Goal: Information Seeking & Learning: Learn about a topic

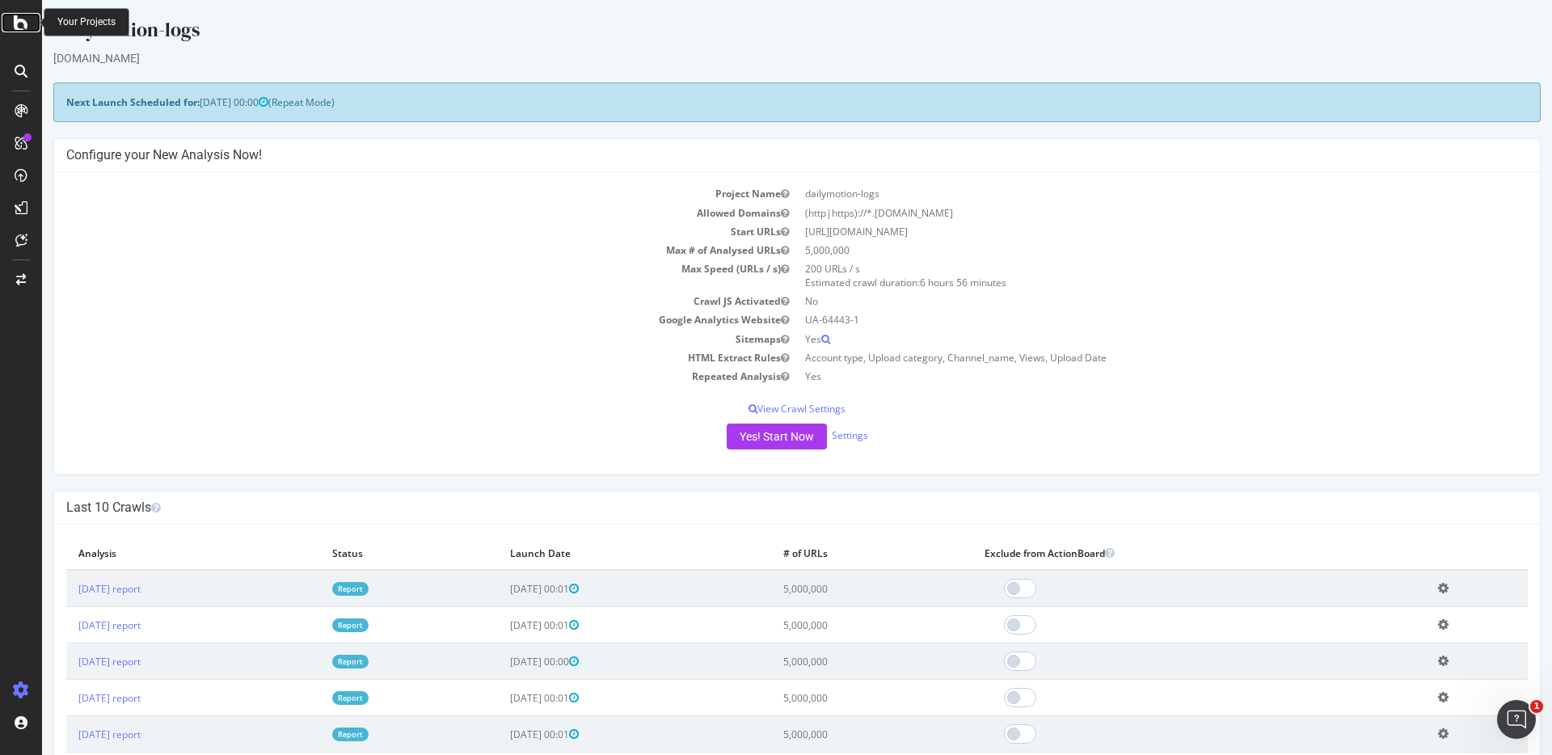
click at [22, 26] on icon at bounding box center [21, 22] width 15 height 19
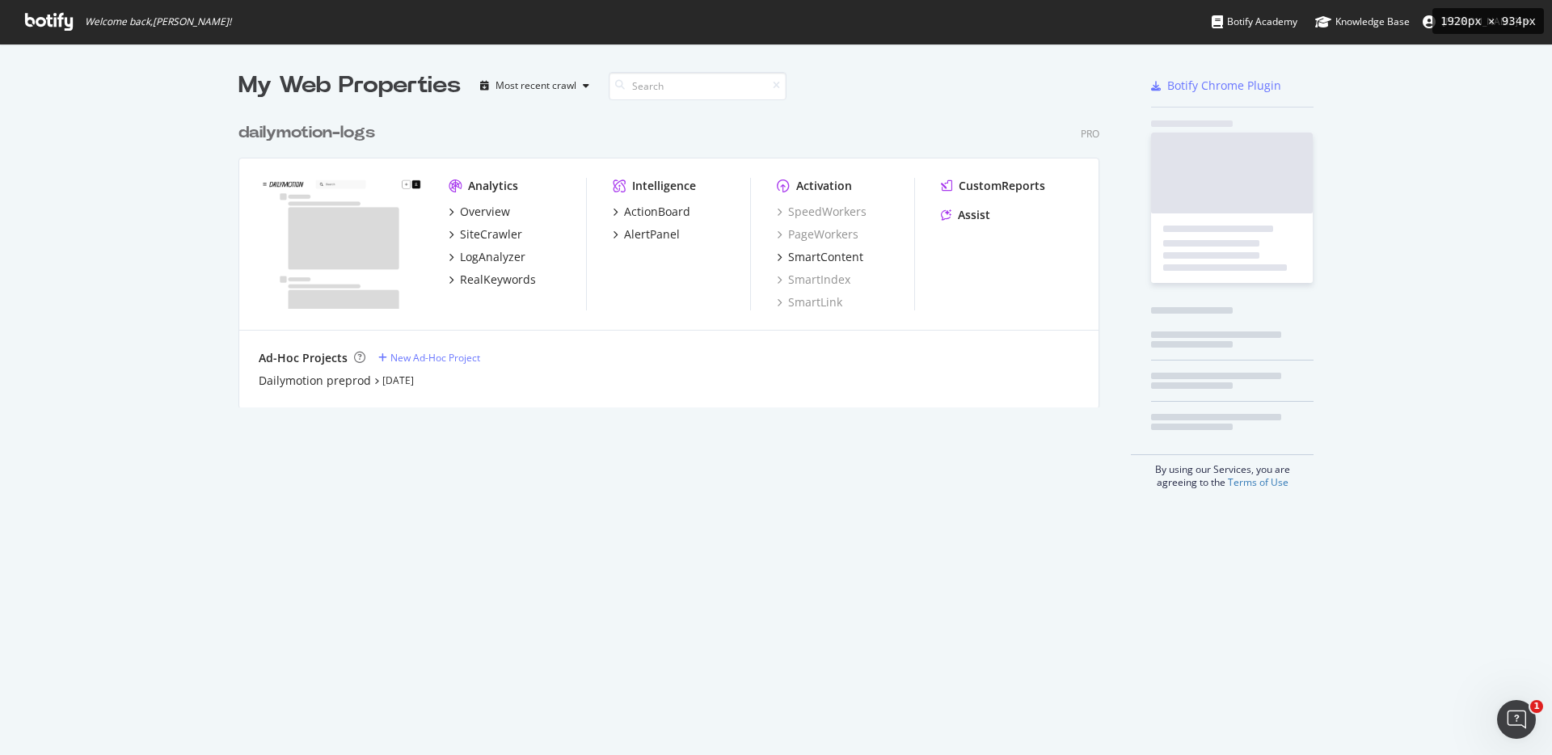
scroll to position [755, 1552]
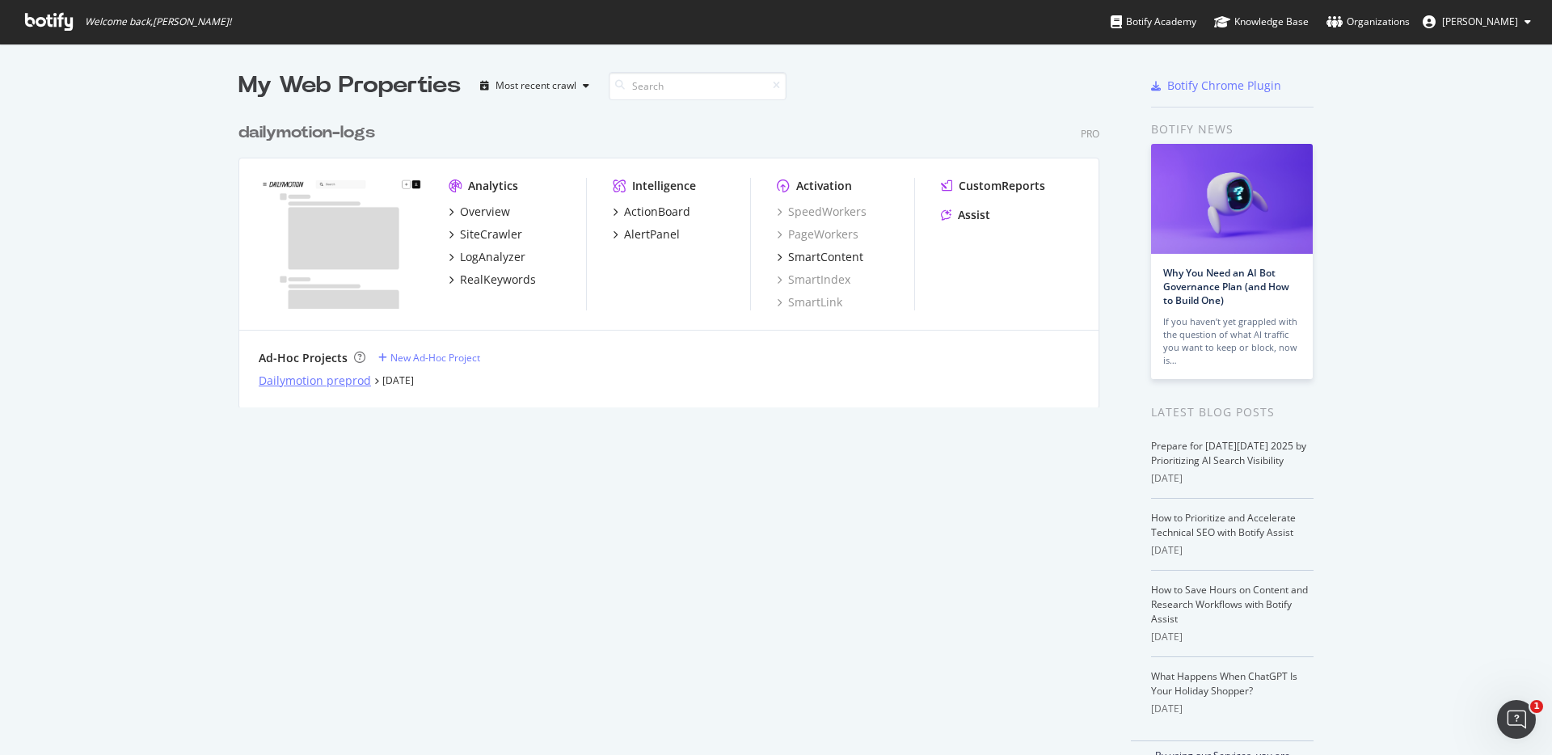
click at [298, 387] on div "Dailymotion preprod" at bounding box center [315, 381] width 112 height 16
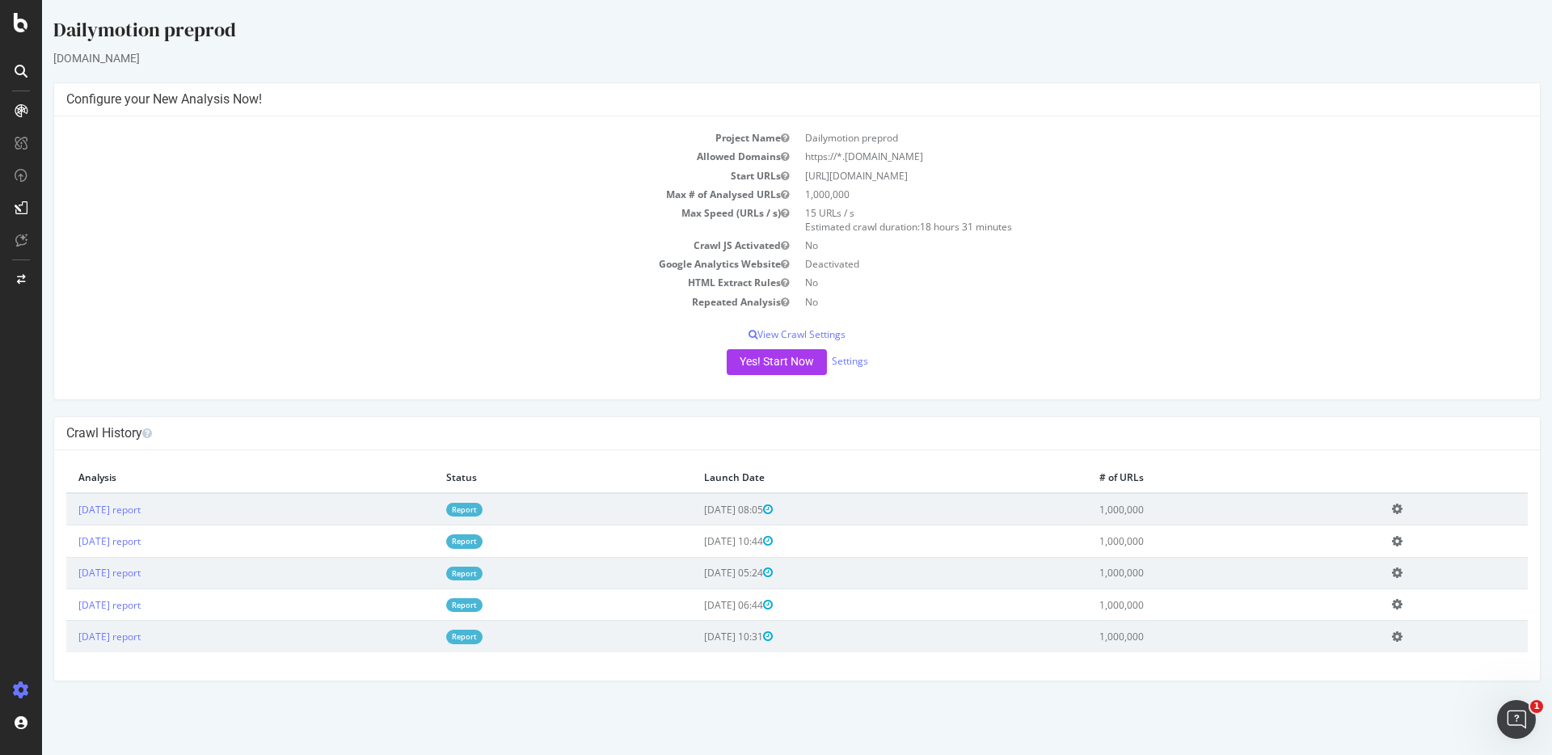
click at [483, 505] on link "Report" at bounding box center [464, 510] width 36 height 14
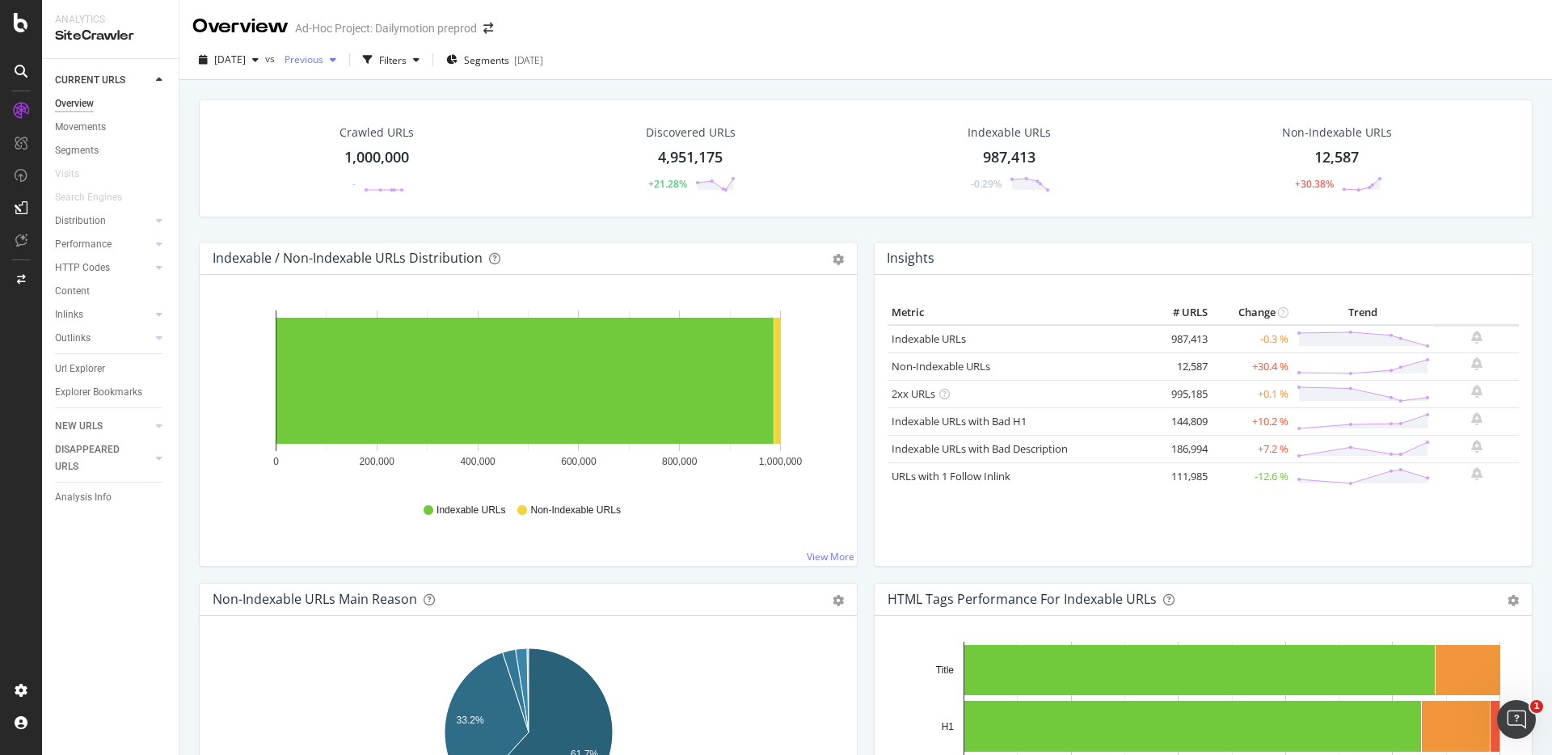
click at [323, 61] on span "Previous" at bounding box center [300, 60] width 45 height 14
click at [666, 57] on div "[DATE] vs Previous Filters Segments [DATE]" at bounding box center [865, 63] width 1372 height 32
click at [495, 26] on span at bounding box center [488, 28] width 23 height 11
click at [489, 27] on icon "arrow-right-arrow-left" at bounding box center [488, 28] width 10 height 11
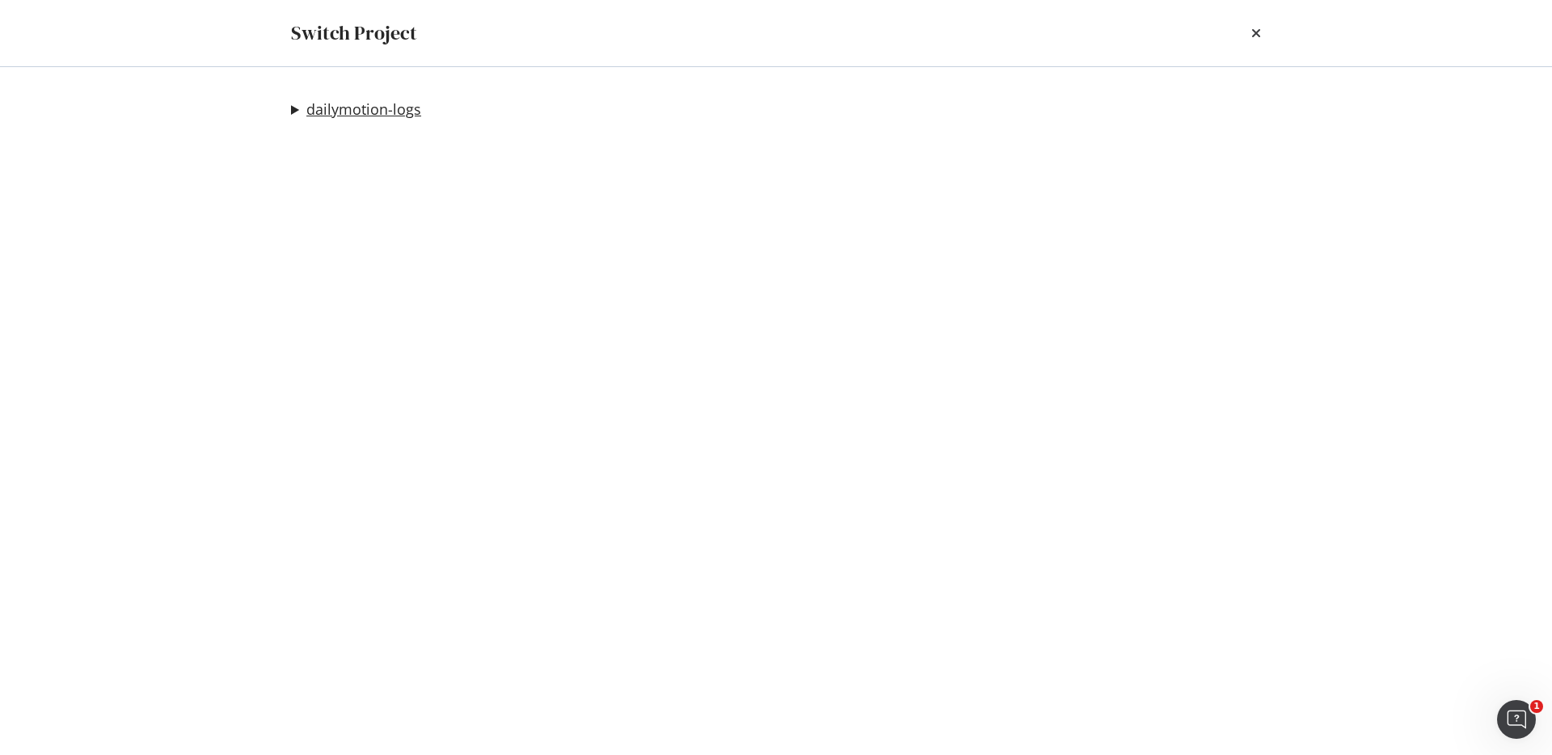
click at [340, 112] on link "dailymotion-logs" at bounding box center [363, 109] width 115 height 17
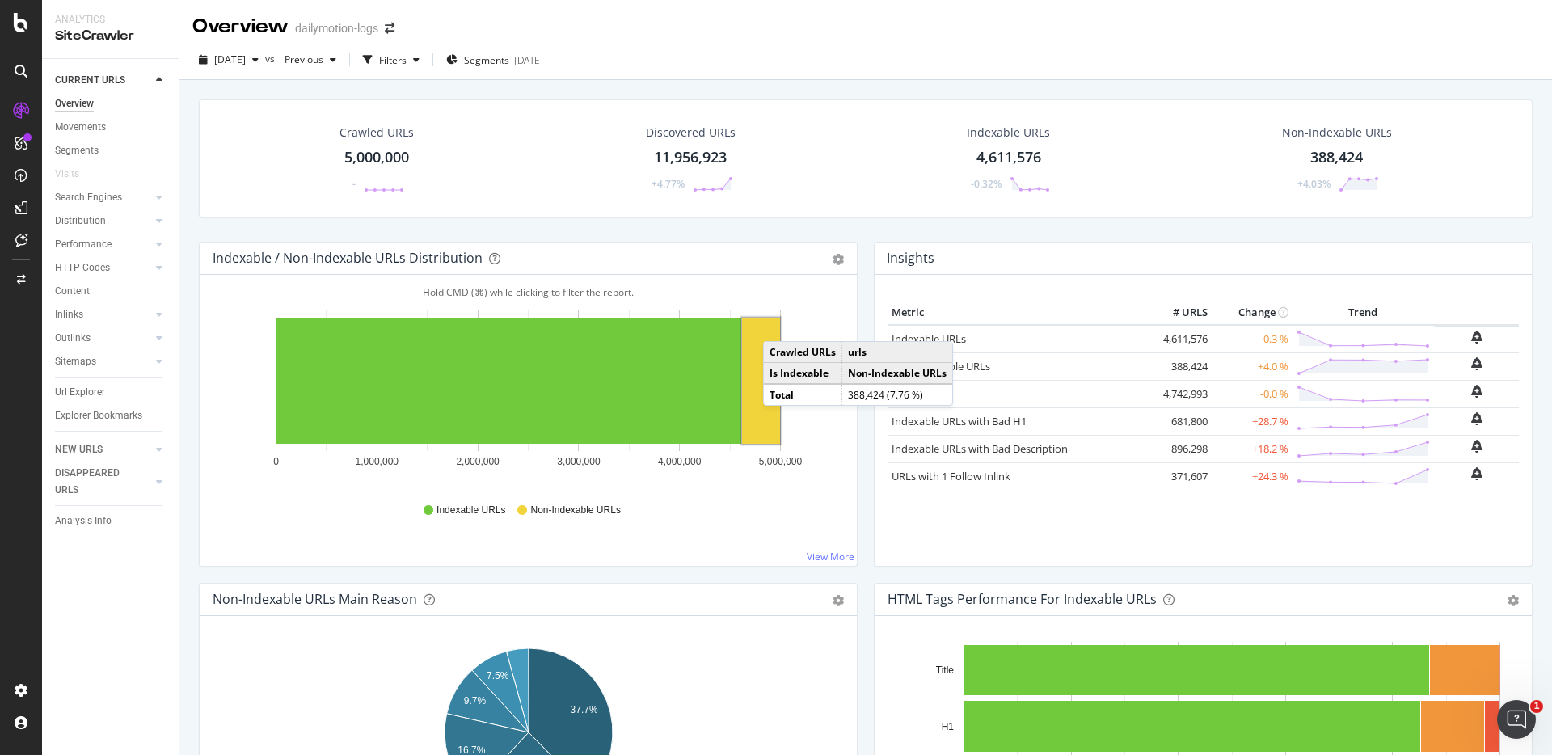
click at [184, 567] on div "Crawled URLs 5,000,000 - Discovered URLs 11,956,923 +4.77% Indexable URLs 4,611…" at bounding box center [865, 457] width 1372 height 755
click at [243, 61] on span "[DATE]" at bounding box center [230, 60] width 32 height 14
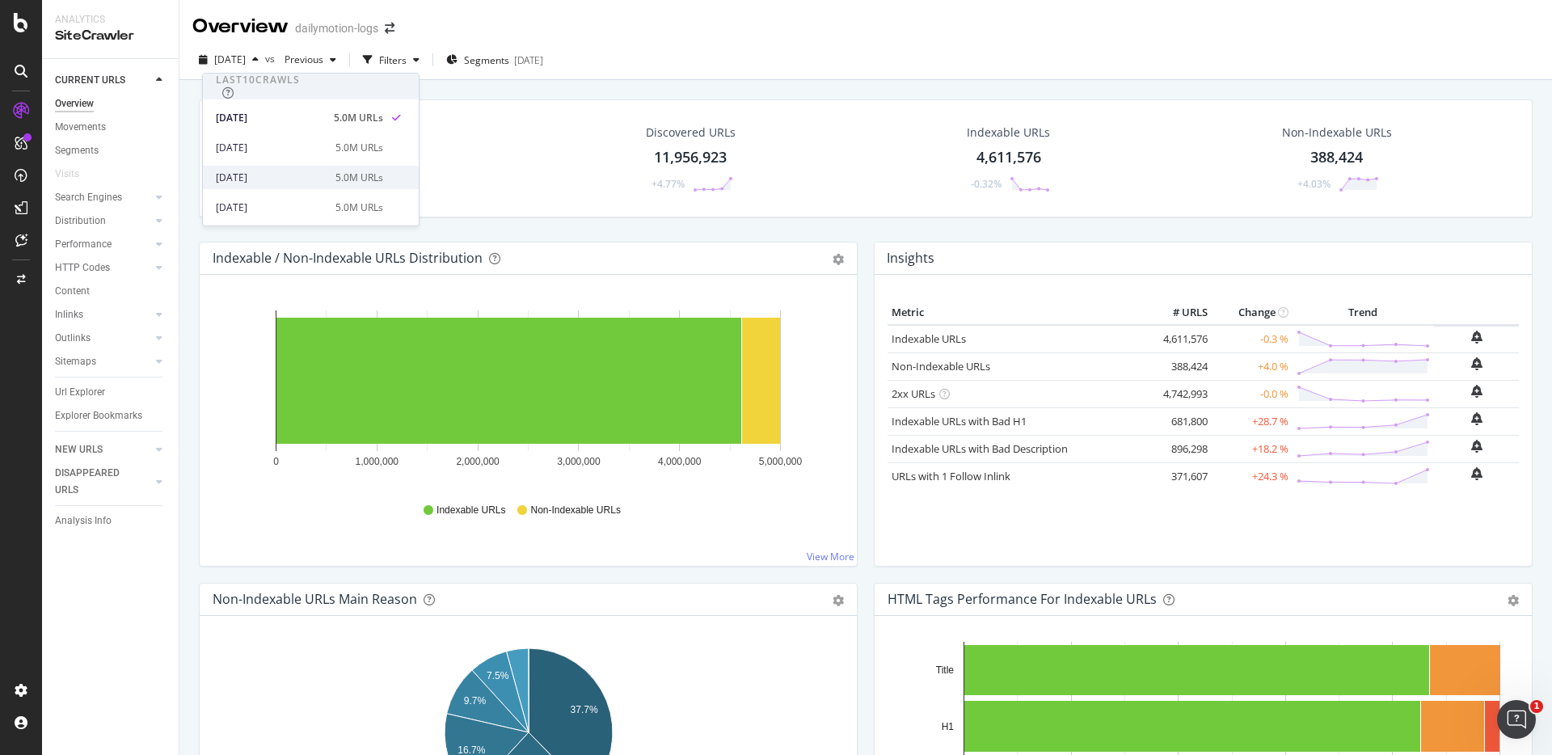
scroll to position [19, 0]
click at [253, 181] on div "[DATE]" at bounding box center [271, 188] width 110 height 15
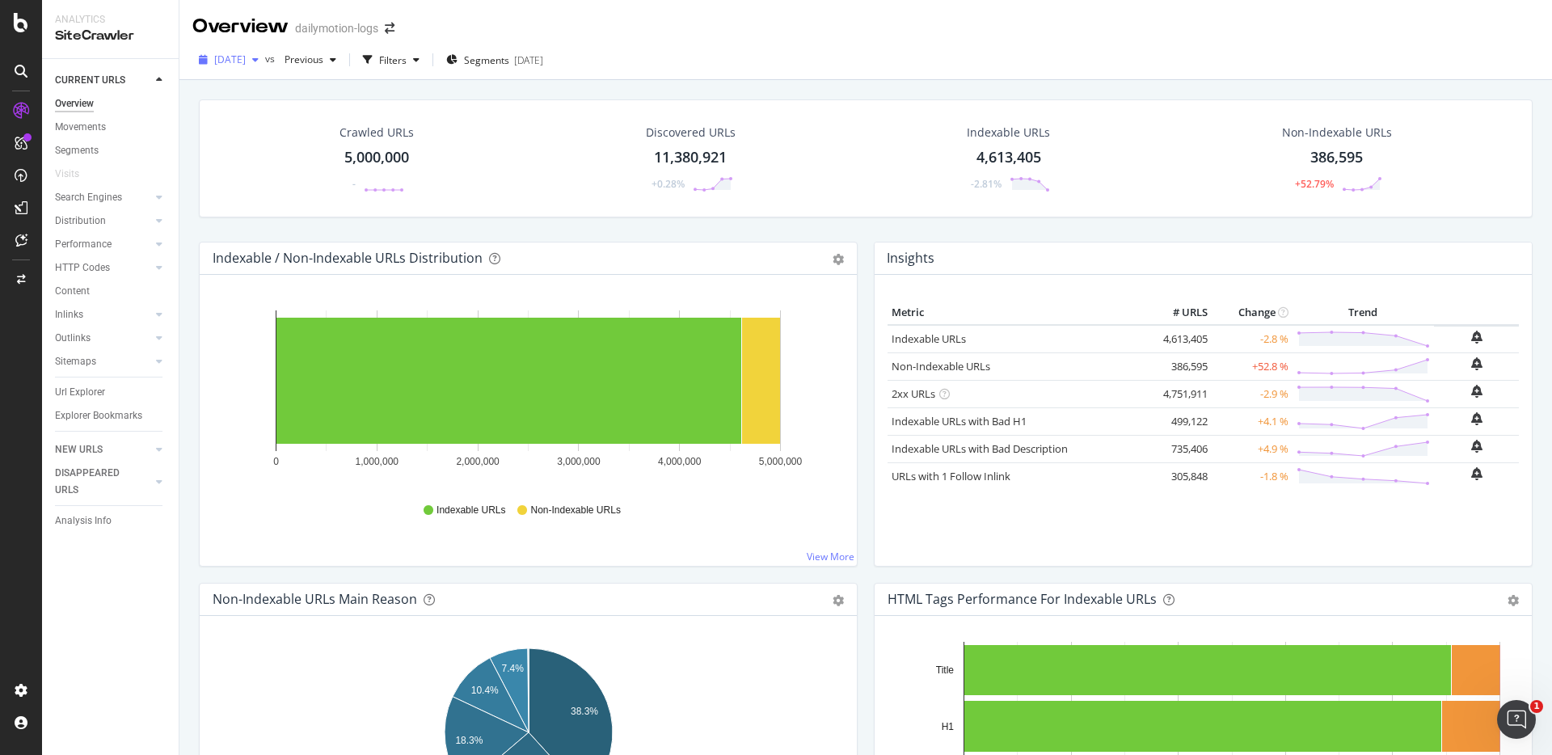
click at [227, 58] on span "[DATE]" at bounding box center [230, 60] width 32 height 14
click at [259, 192] on div "[DATE]" at bounding box center [271, 186] width 110 height 15
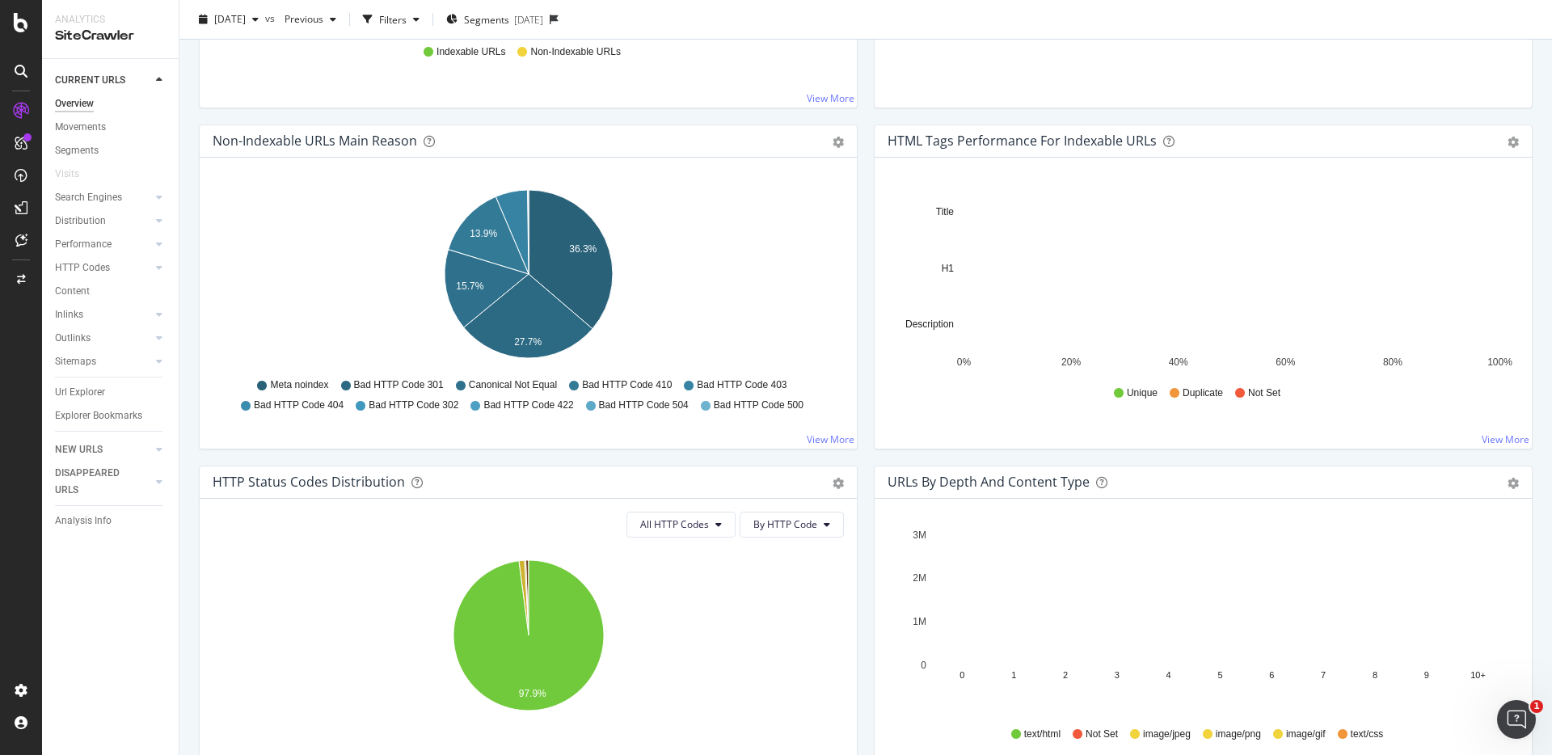
scroll to position [465, 0]
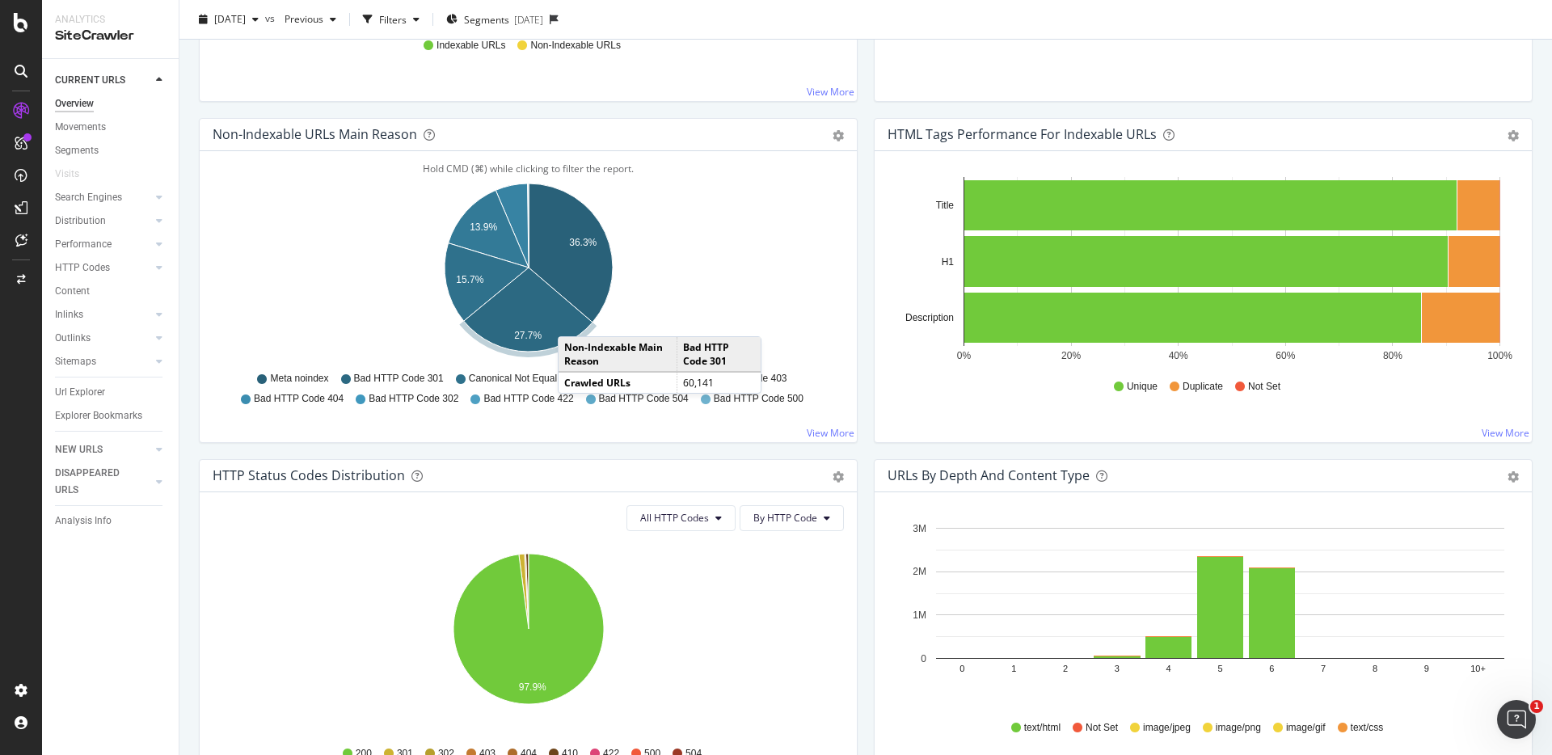
click at [526, 445] on div "Non-Indexable URLs Main Reason Pie Table Export as CSV Add to Custom Report Hol…" at bounding box center [528, 288] width 675 height 341
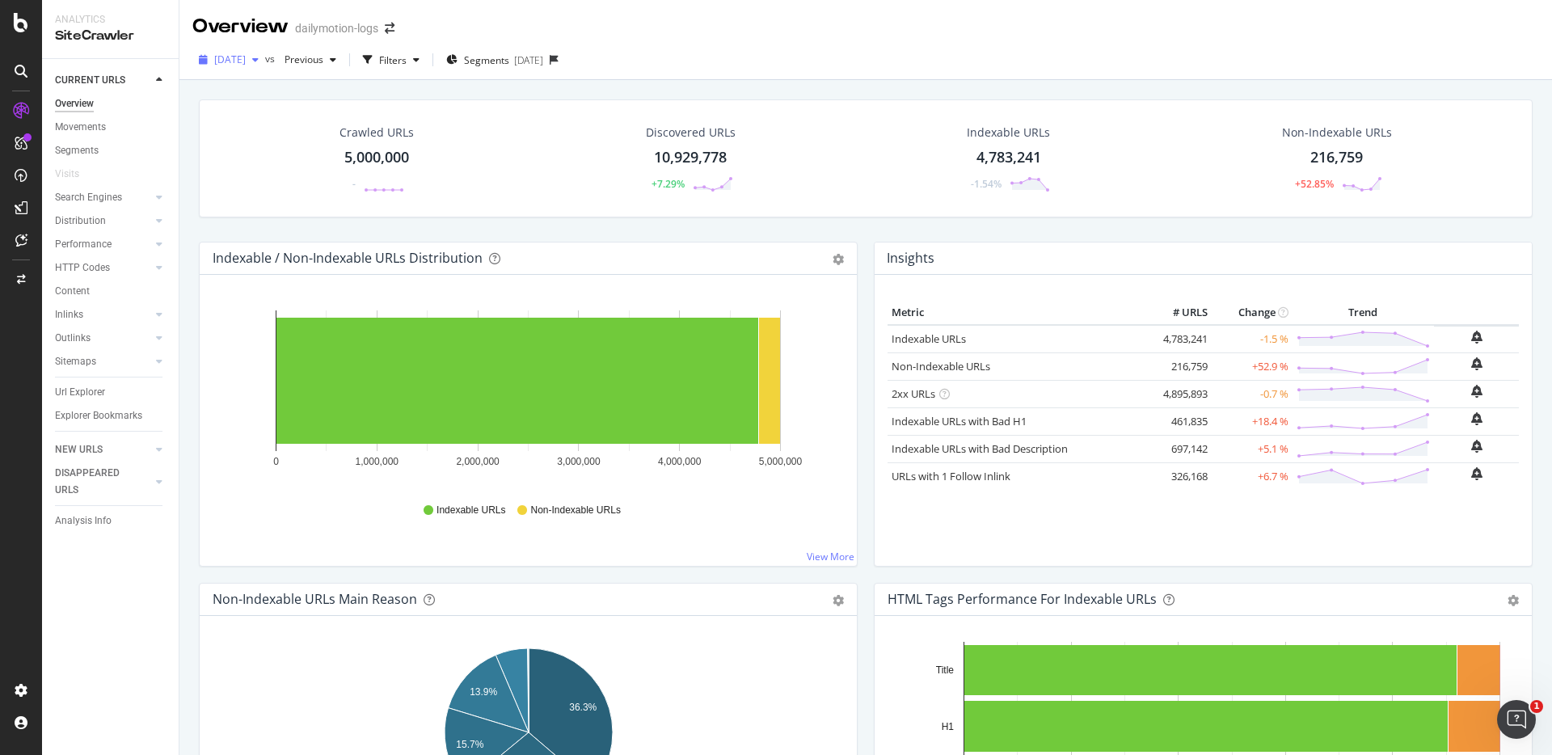
click at [240, 59] on span "[DATE]" at bounding box center [230, 60] width 32 height 14
click at [259, 120] on div "[DATE]" at bounding box center [271, 118] width 110 height 15
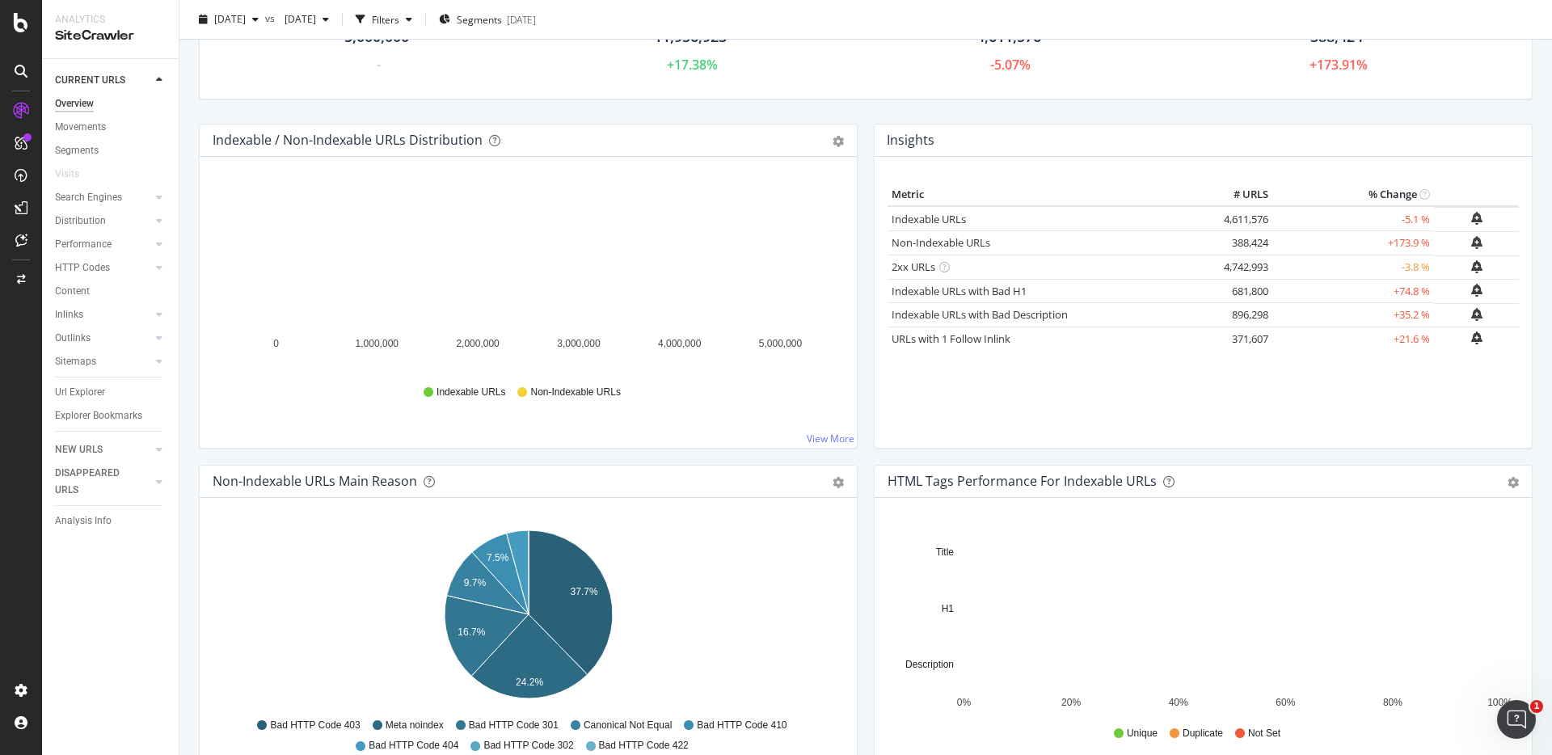
scroll to position [133, 0]
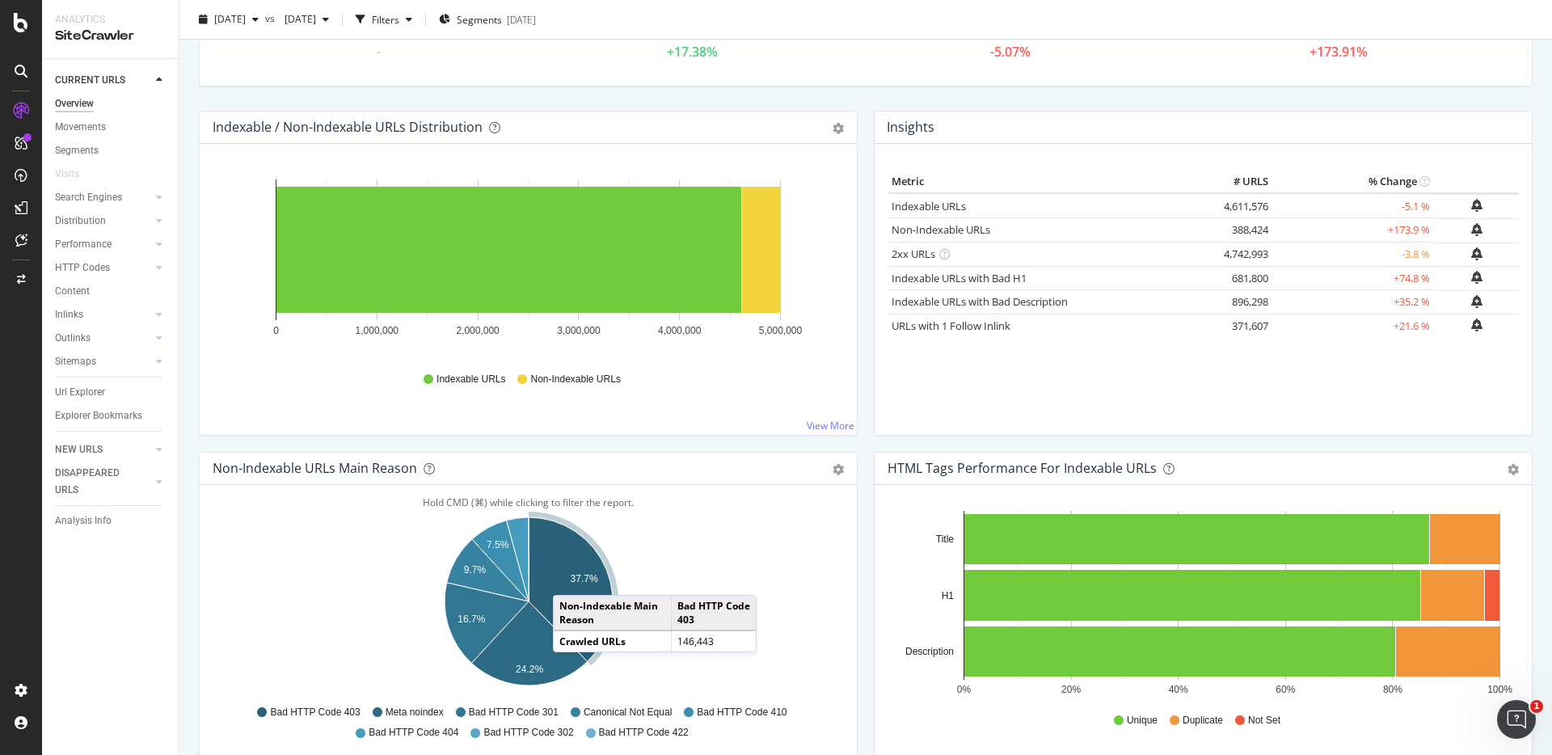
click at [571, 579] on text "37.7%" at bounding box center [584, 578] width 27 height 11
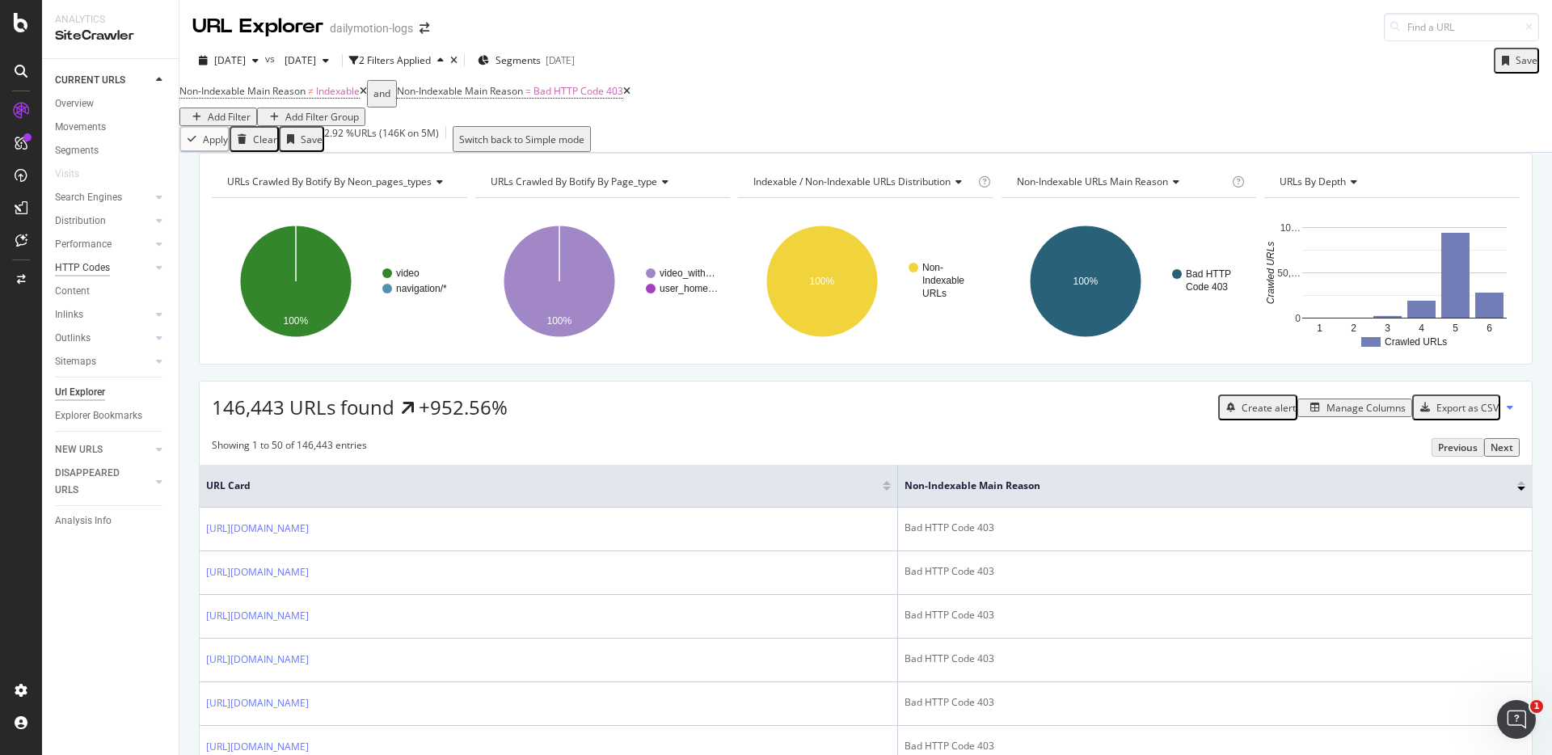
click at [103, 272] on div "HTTP Codes" at bounding box center [82, 267] width 55 height 17
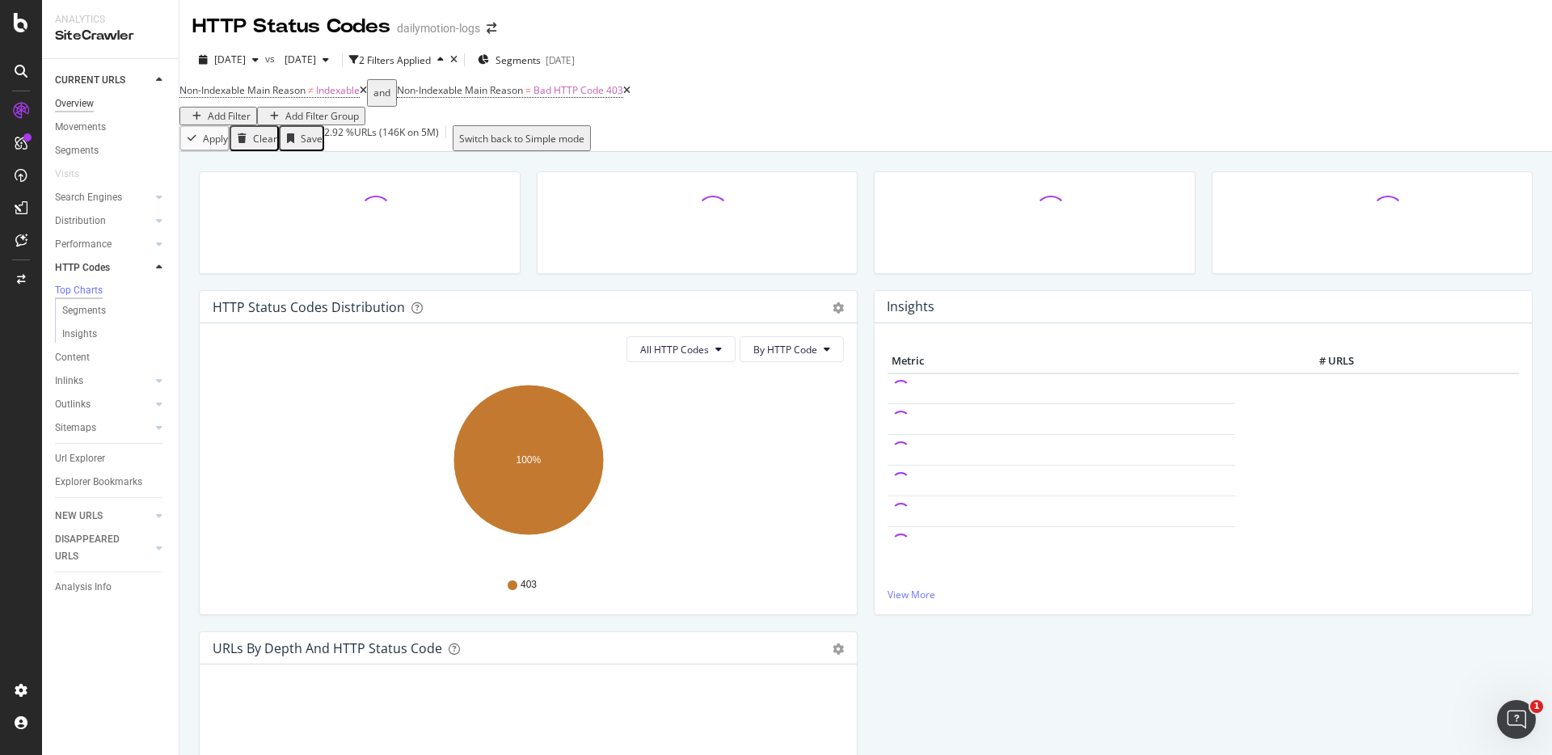
click at [65, 104] on div "Overview" at bounding box center [74, 103] width 39 height 17
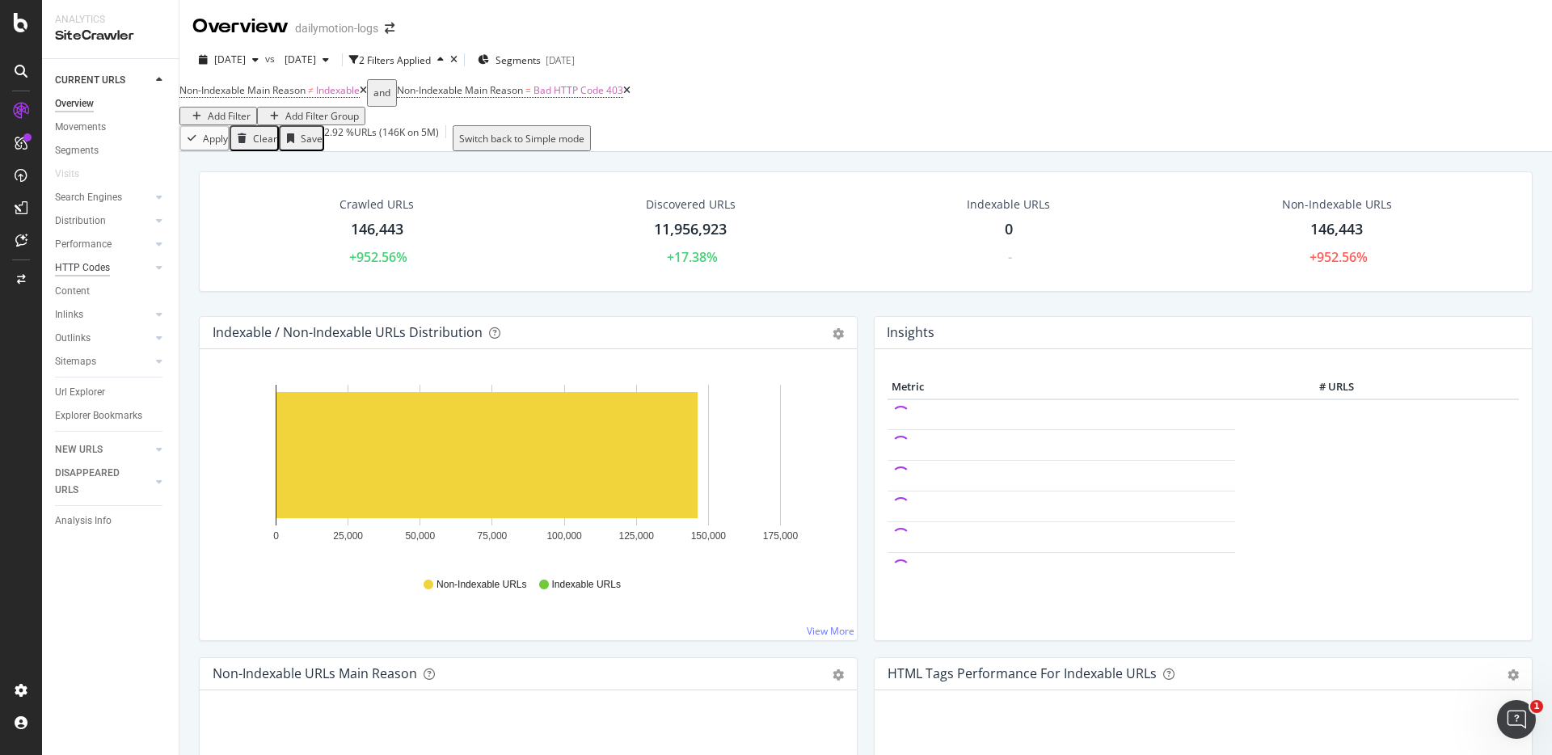
click at [73, 269] on div "HTTP Codes" at bounding box center [82, 267] width 55 height 17
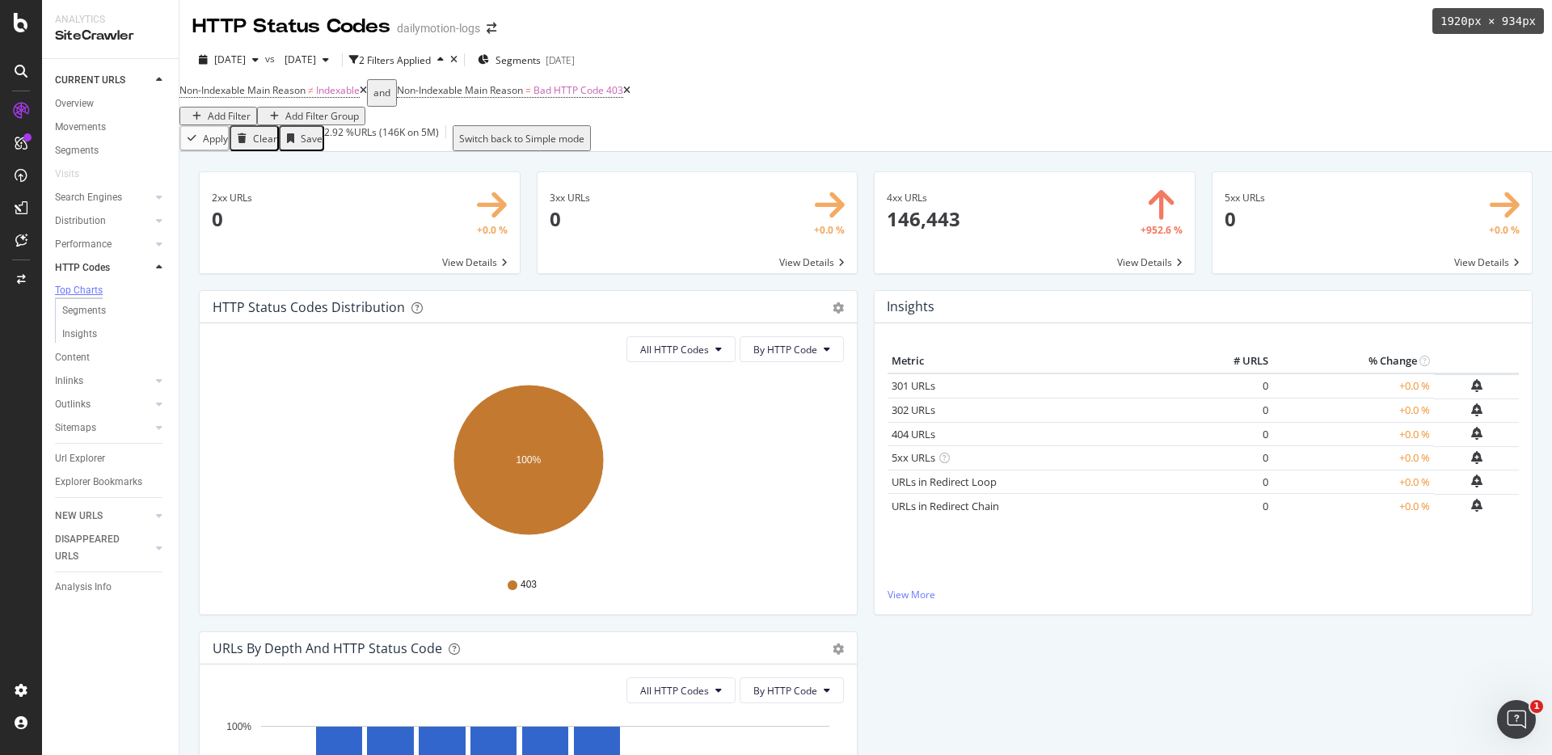
click at [82, 286] on div "Top Charts" at bounding box center [79, 291] width 48 height 14
click at [630, 95] on icon at bounding box center [626, 91] width 7 height 10
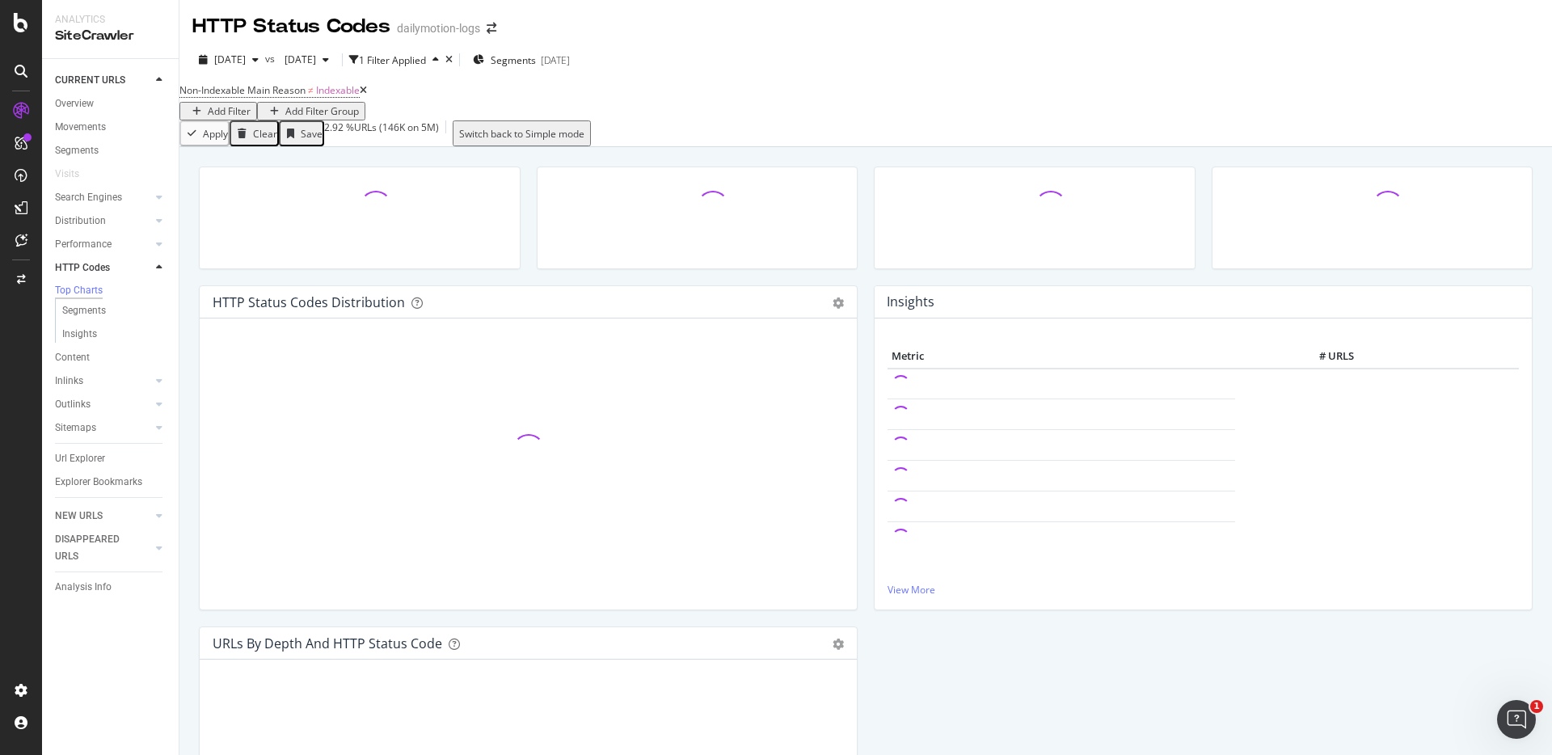
click at [367, 95] on icon at bounding box center [363, 91] width 7 height 10
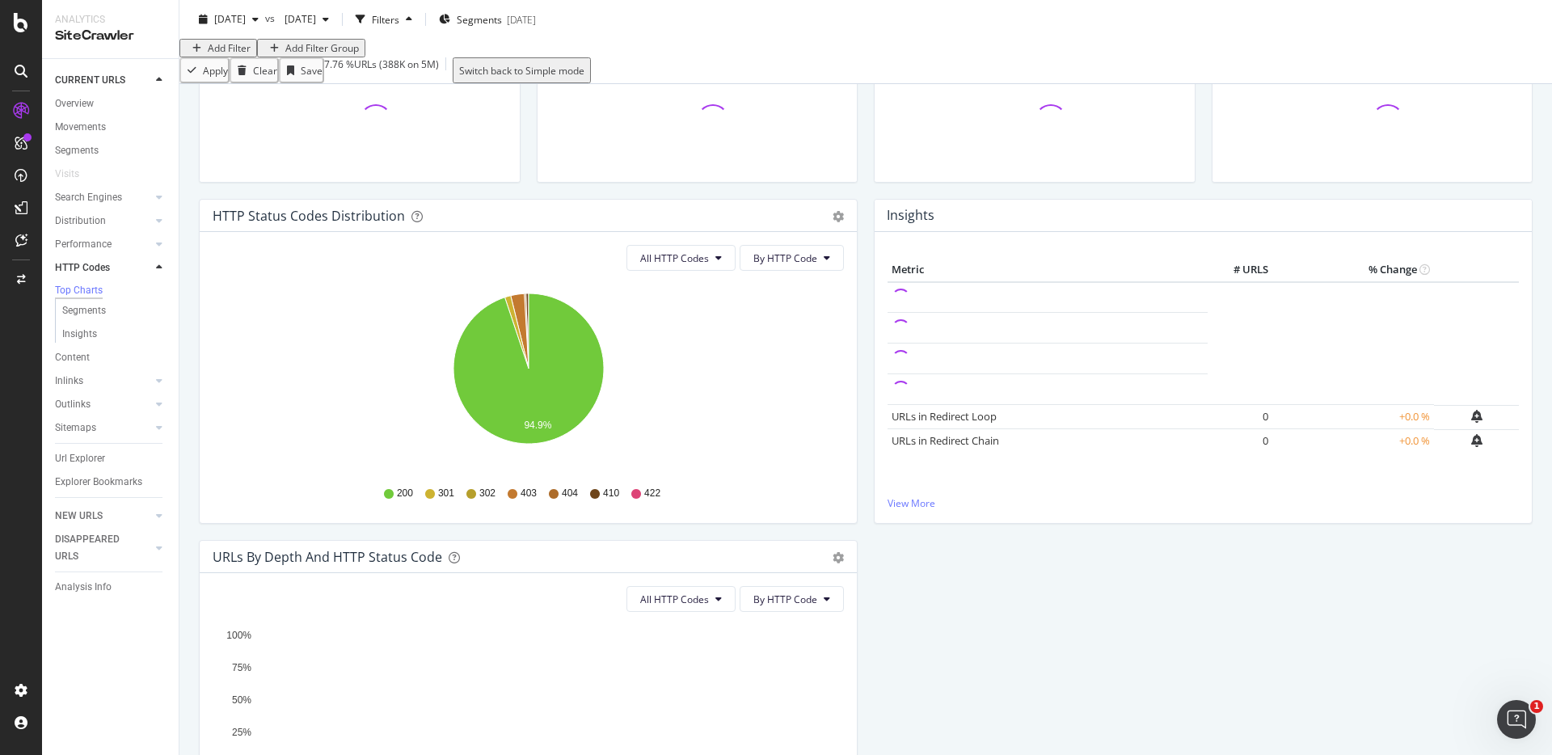
scroll to position [89, 0]
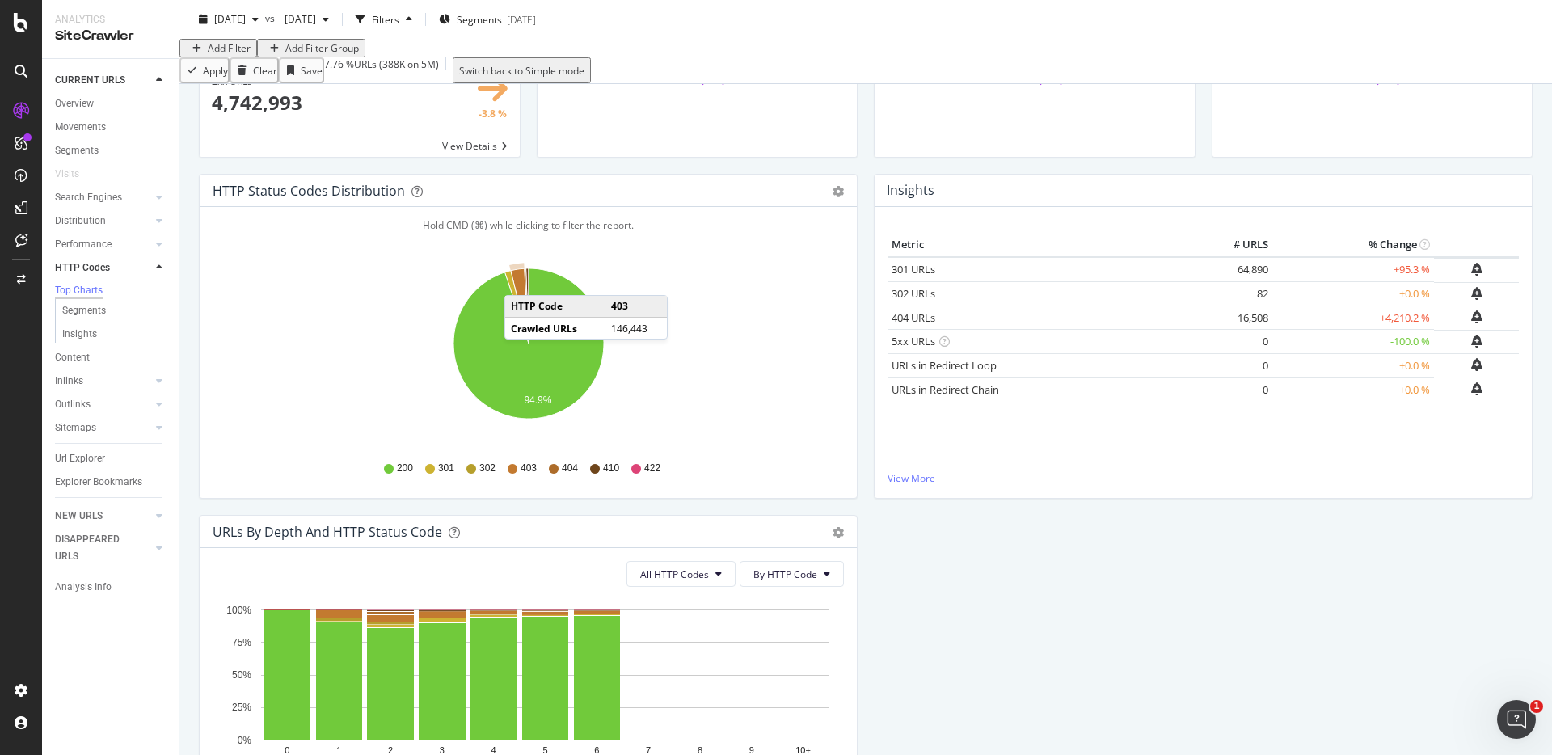
click at [521, 308] on icon "A chart." at bounding box center [520, 306] width 18 height 75
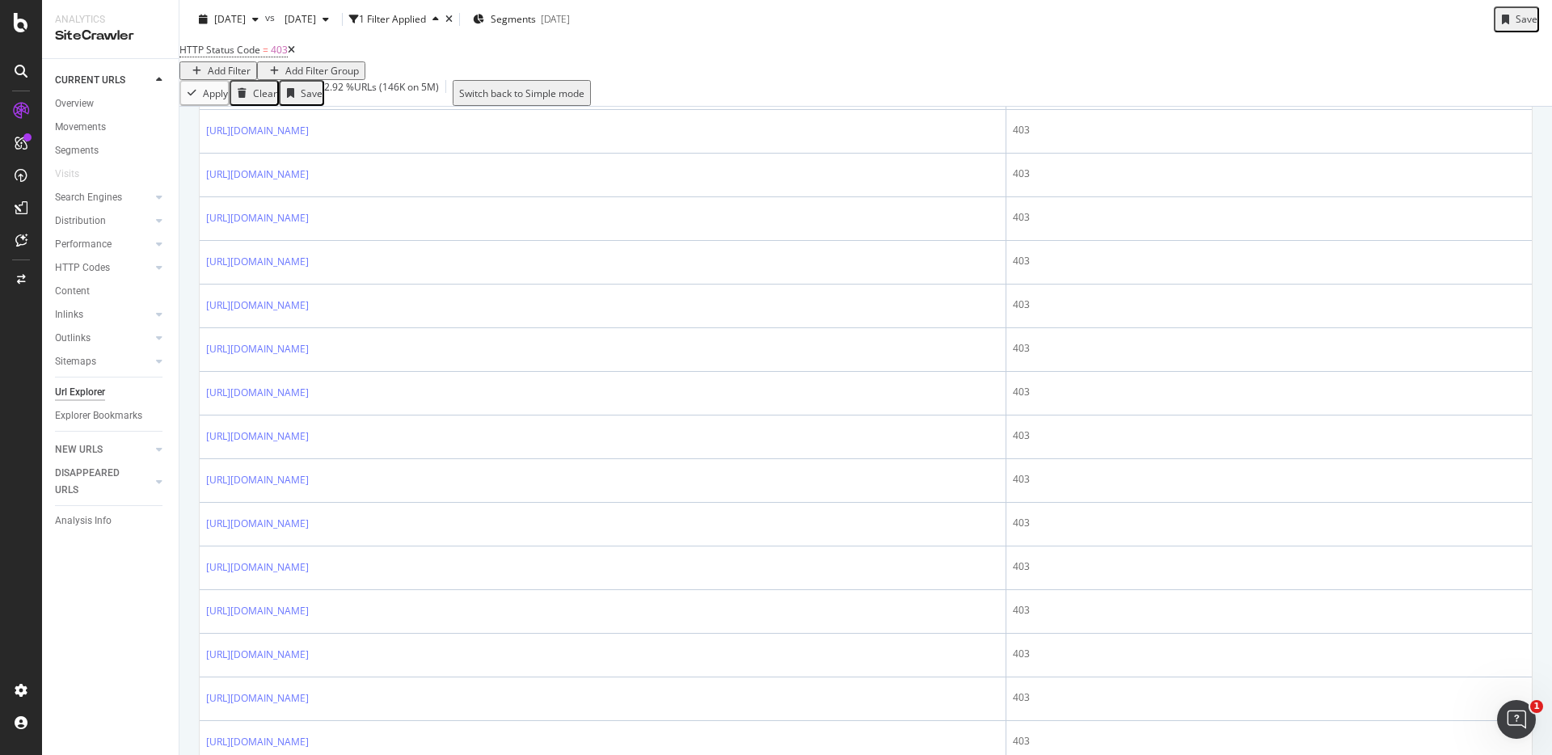
scroll to position [1697, 0]
